Goal: Information Seeking & Learning: Learn about a topic

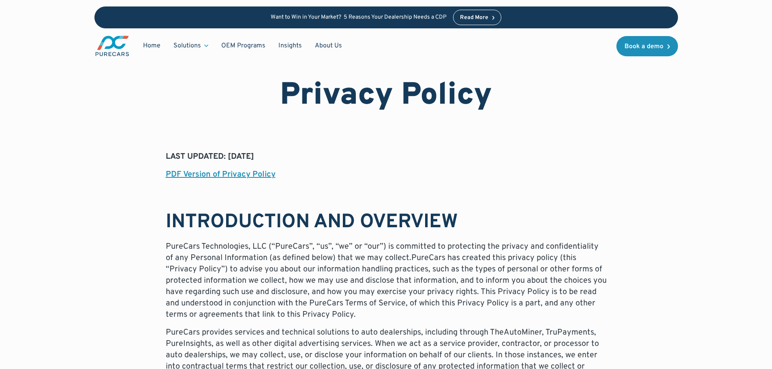
click at [109, 53] on img "main" at bounding box center [112, 46] width 36 height 22
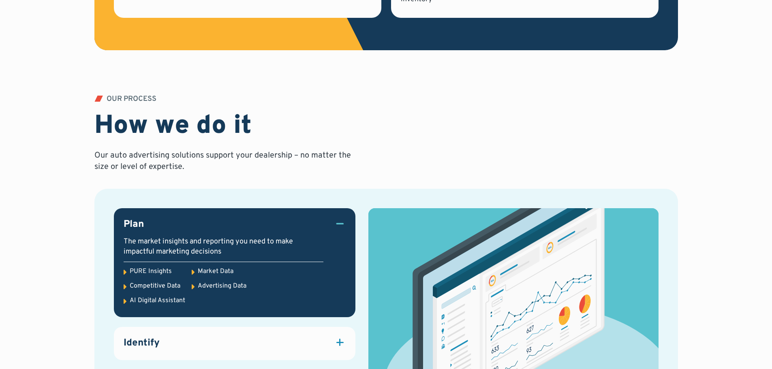
scroll to position [973, 0]
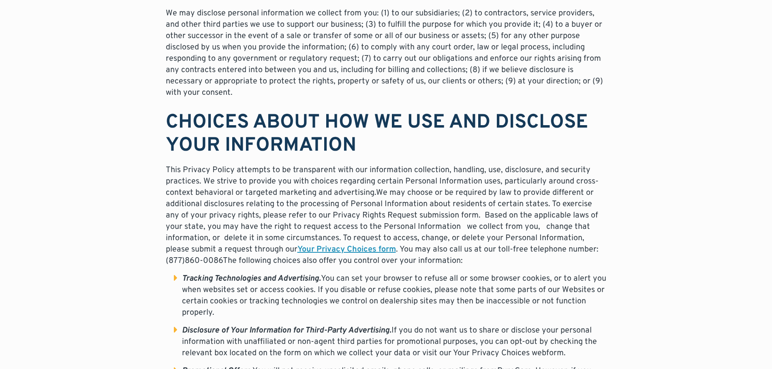
scroll to position [2455, 0]
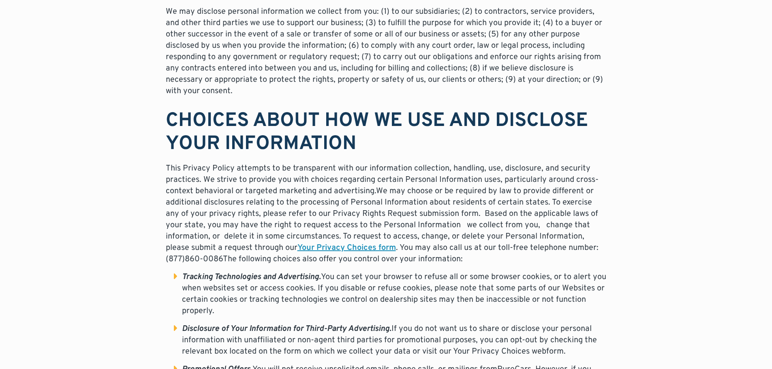
click at [322, 243] on link "Your Privacy Choices form" at bounding box center [347, 248] width 99 height 11
